Goal: Task Accomplishment & Management: Manage account settings

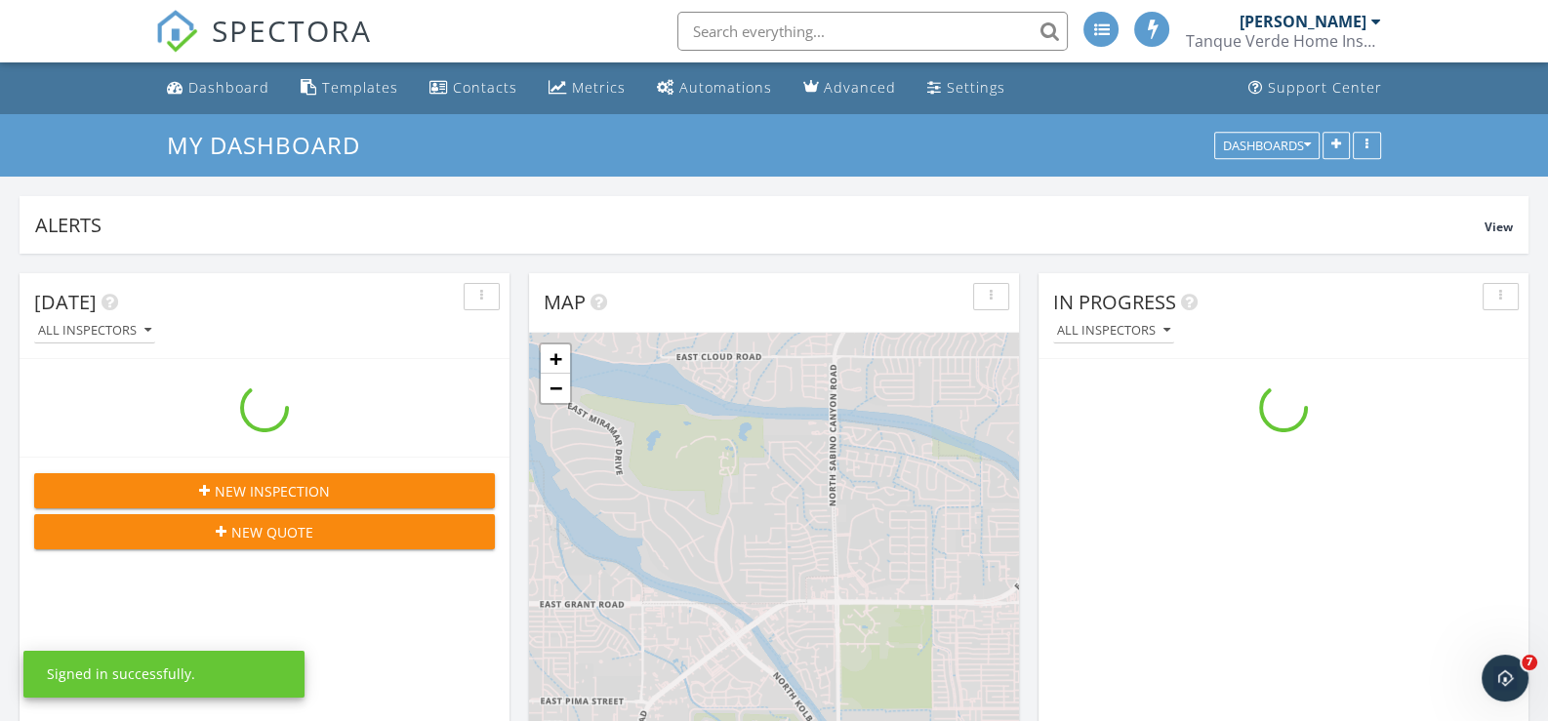
scroll to position [2001, 1578]
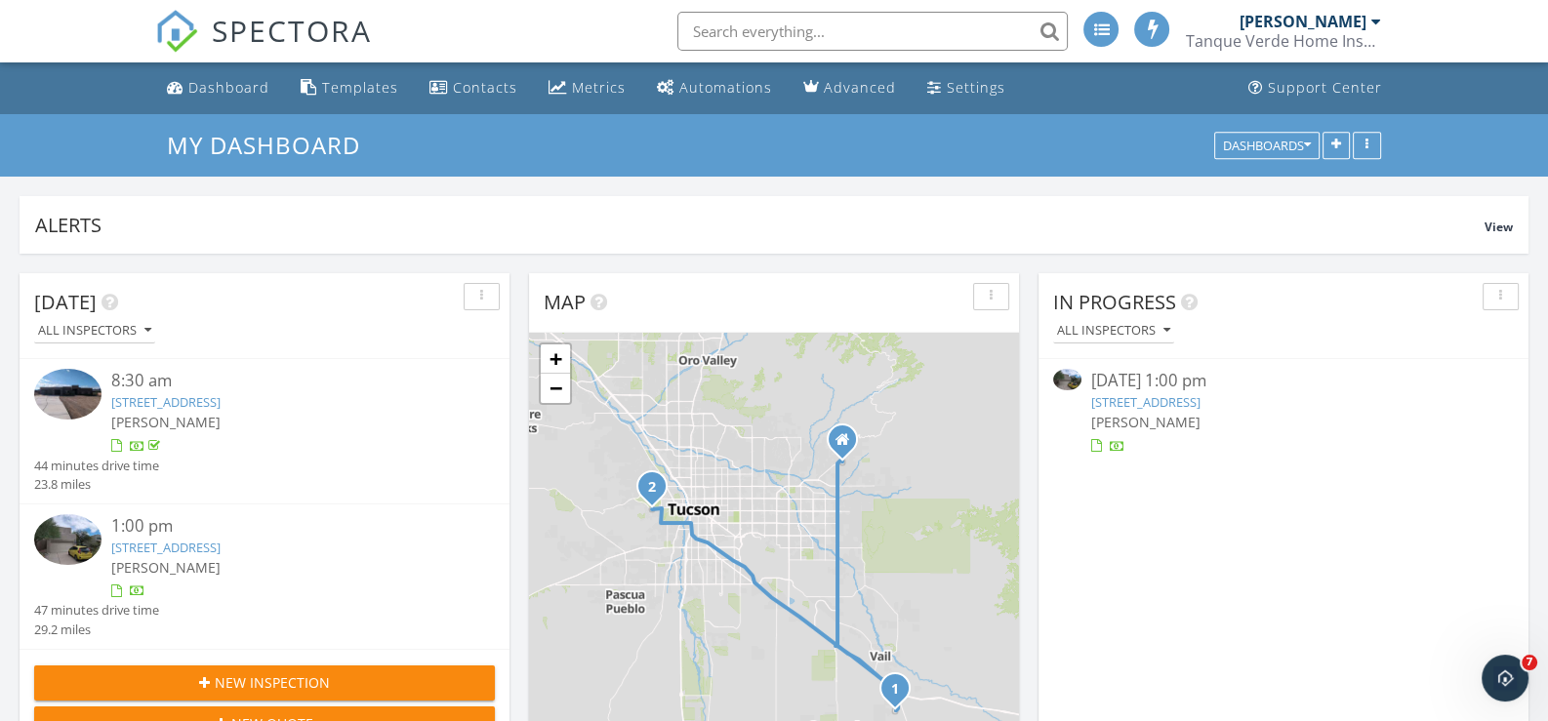
click at [1185, 404] on link "148 N Champagne Pl, Tucson, AZ 85745" at bounding box center [1145, 402] width 109 height 18
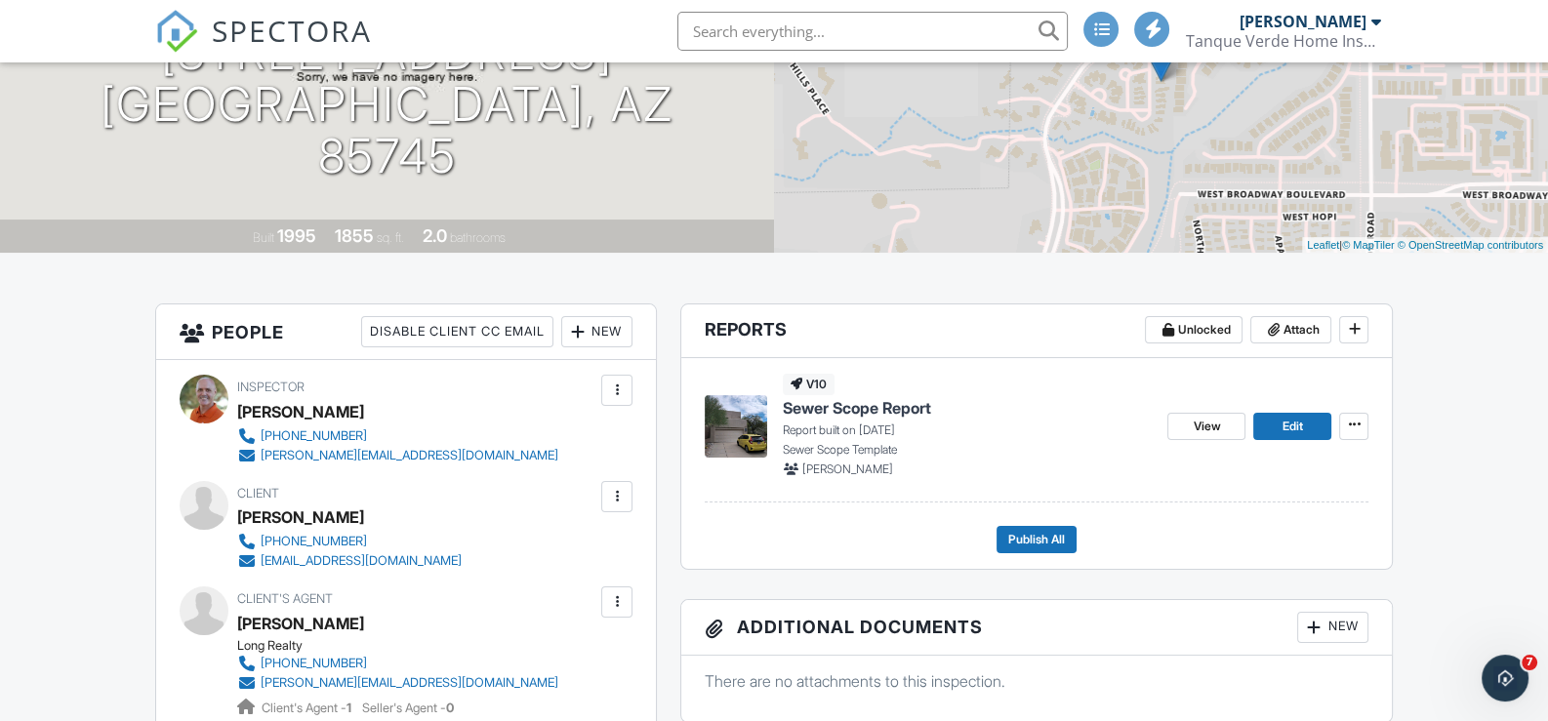
scroll to position [293, 0]
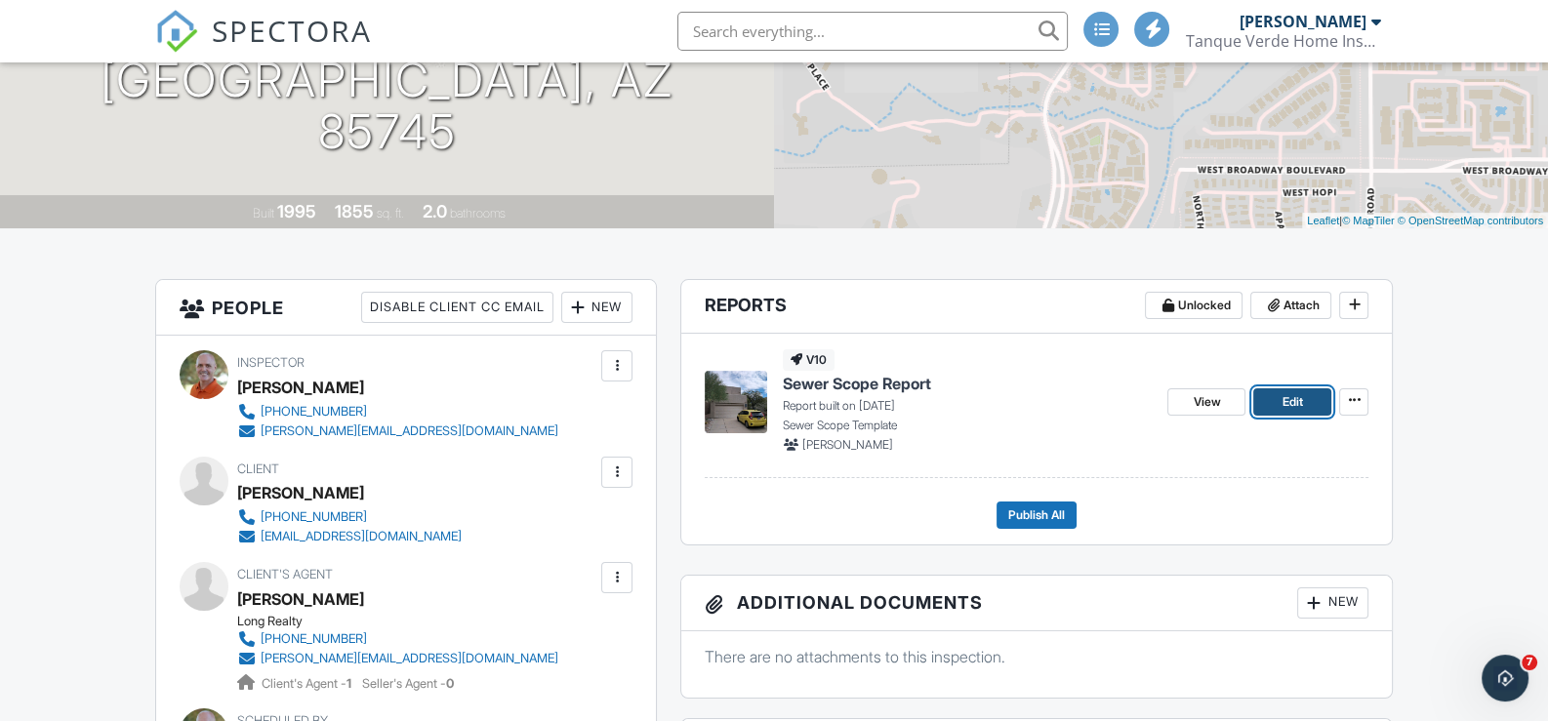
click at [1281, 402] on link "Edit" at bounding box center [1293, 402] width 78 height 27
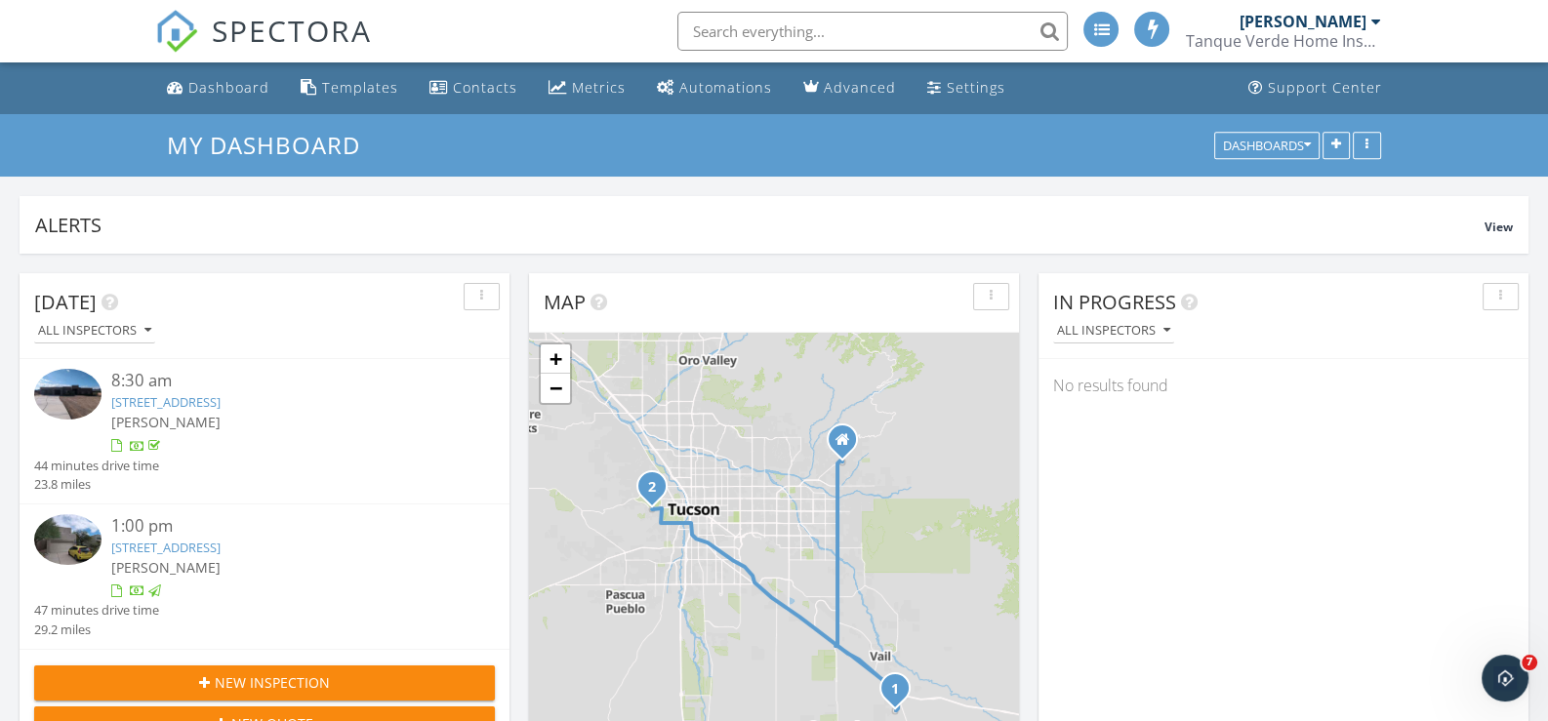
click at [221, 543] on link "[STREET_ADDRESS]" at bounding box center [165, 548] width 109 height 18
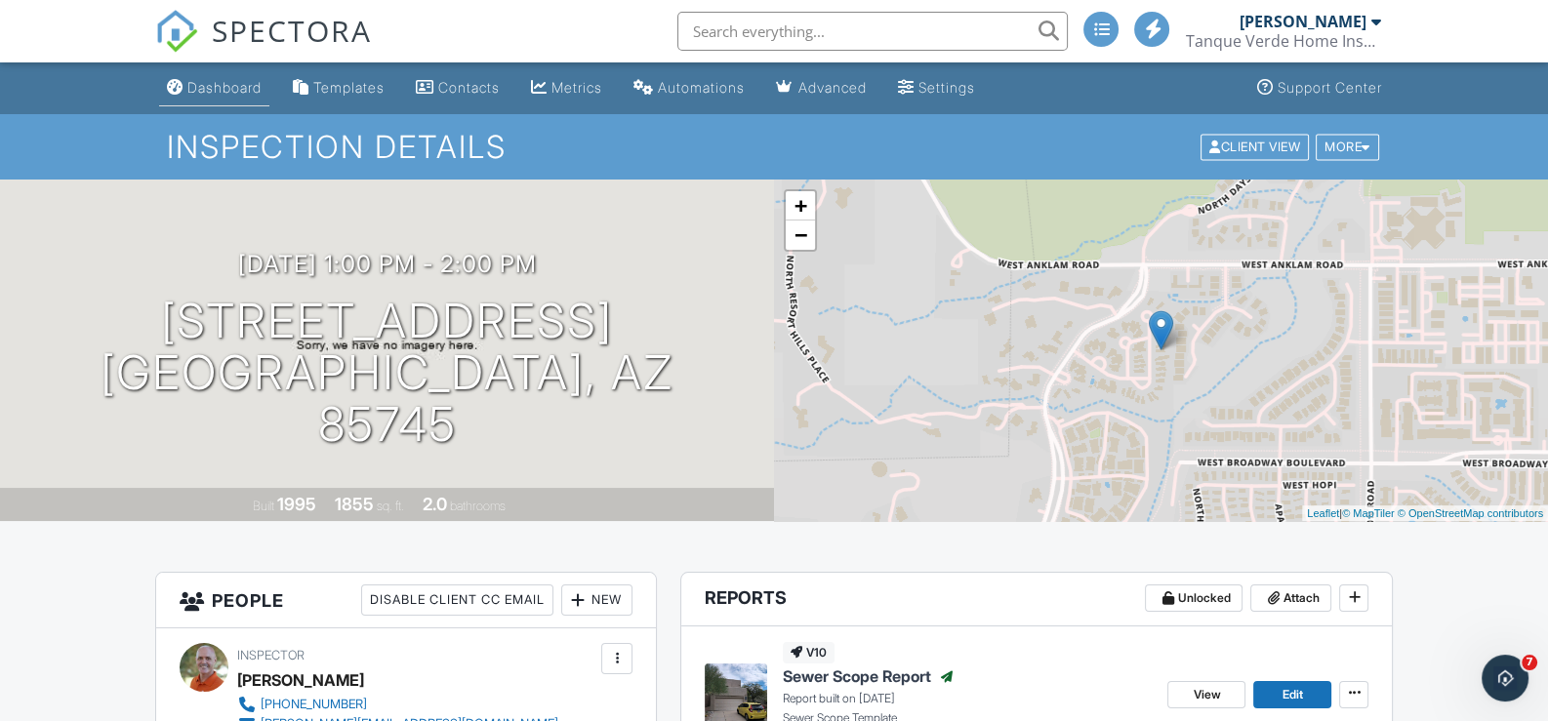
click at [244, 86] on div "Dashboard" at bounding box center [224, 87] width 74 height 17
